Goal: Find specific page/section: Find specific page/section

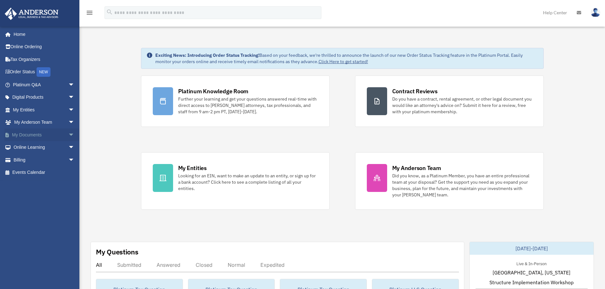
click at [68, 133] on span "arrow_drop_down" at bounding box center [74, 135] width 13 height 13
click at [27, 148] on link "Box" at bounding box center [46, 147] width 75 height 13
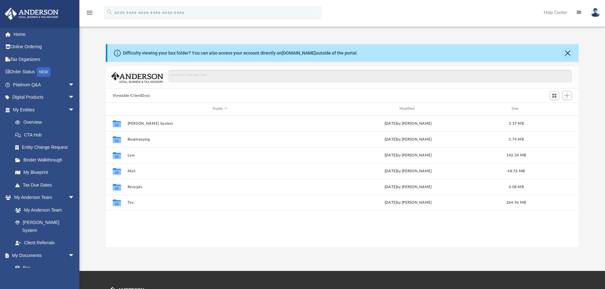
scroll to position [140, 468]
